Goal: Task Accomplishment & Management: Complete application form

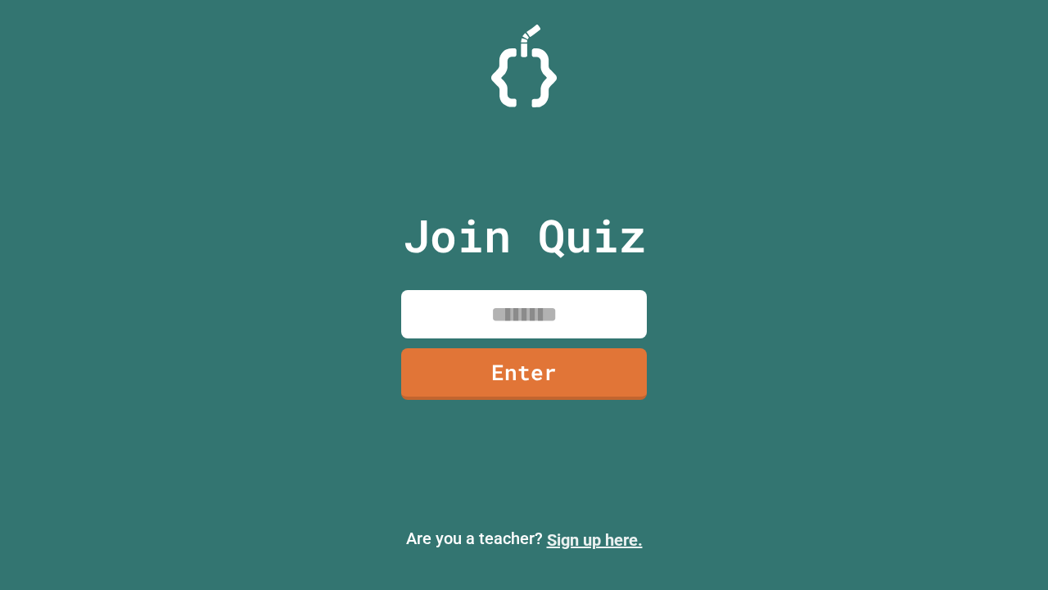
click at [595, 540] on link "Sign up here." at bounding box center [595, 540] width 96 height 20
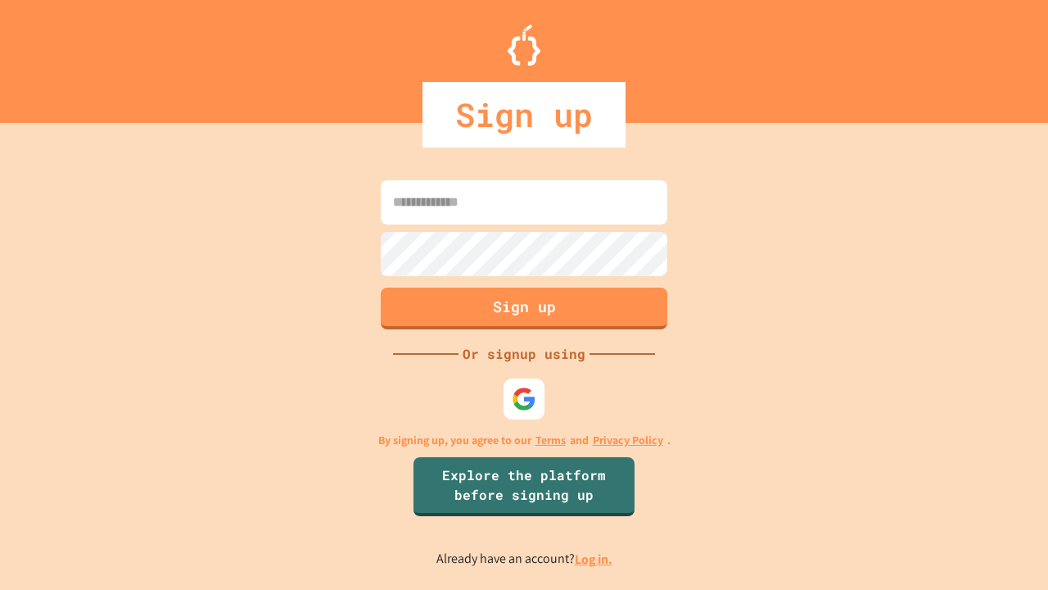
click at [595, 559] on link "Log in." at bounding box center [594, 558] width 38 height 17
